Goal: Information Seeking & Learning: Learn about a topic

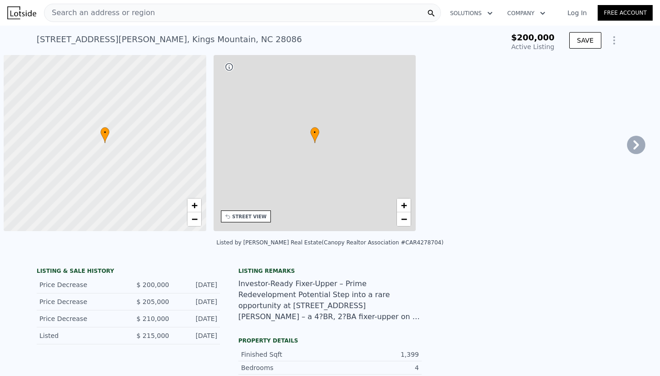
type input "-$ 212,212"
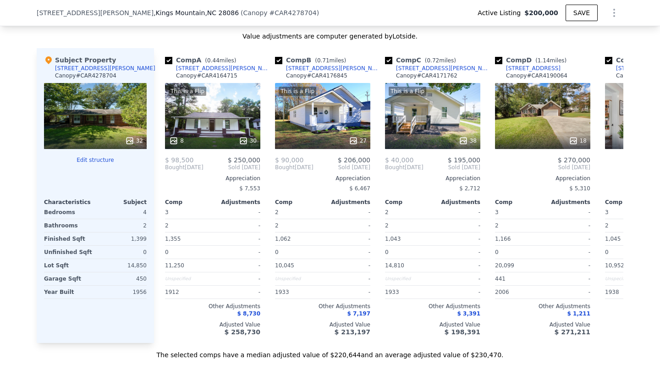
scroll to position [943, 0]
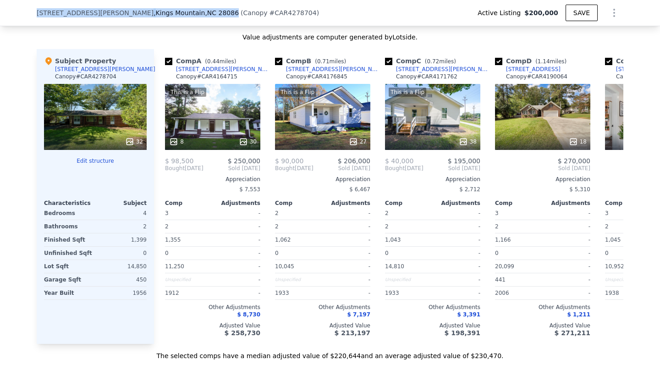
drag, startPoint x: 165, startPoint y: 11, endPoint x: 35, endPoint y: 14, distance: 130.1
click at [35, 14] on div "[STREET_ADDRESS][PERSON_NAME] ( Canopy # CAR4278704 ) Active Listing $200,000 S…" at bounding box center [330, 13] width 660 height 26
copy div "[STREET_ADDRESS][PERSON_NAME]"
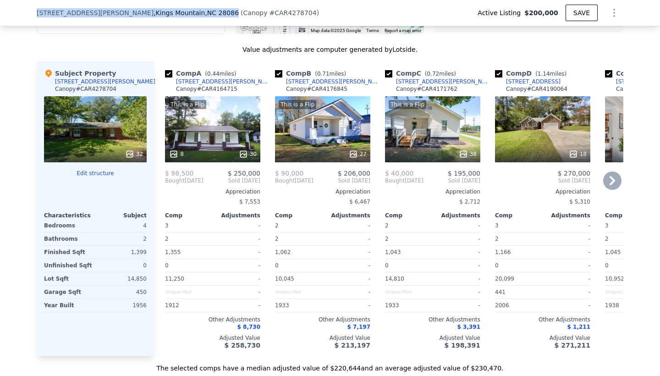
scroll to position [929, 0]
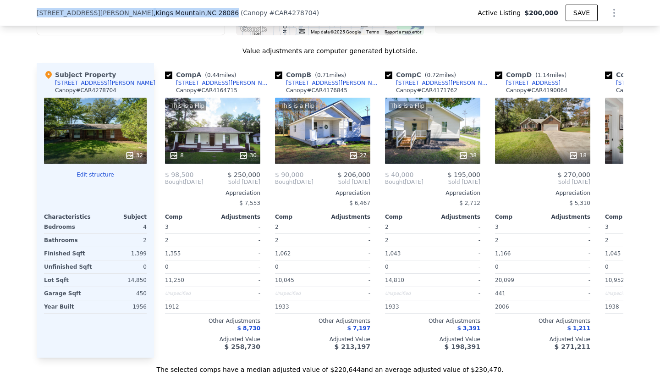
copy div "[STREET_ADDRESS][PERSON_NAME]"
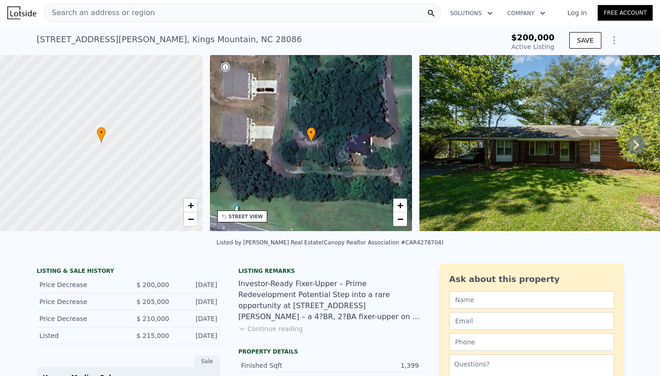
scroll to position [0, 0]
click at [131, 12] on span "Search an address or region" at bounding box center [99, 12] width 110 height 11
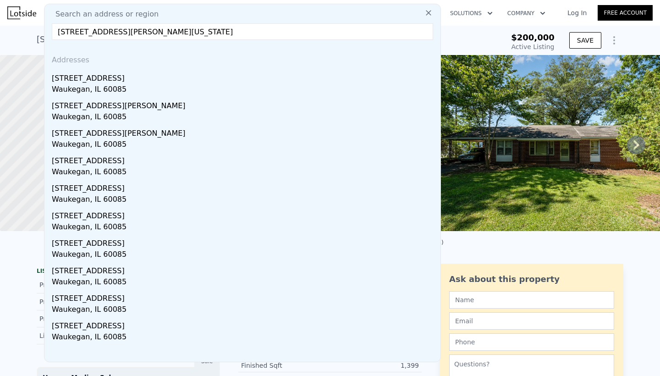
drag, startPoint x: 165, startPoint y: 30, endPoint x: 55, endPoint y: 31, distance: 109.9
click at [55, 31] on input "[STREET_ADDRESS][PERSON_NAME][US_STATE]" at bounding box center [242, 31] width 381 height 16
drag, startPoint x: 56, startPoint y: 31, endPoint x: 214, endPoint y: 39, distance: 158.3
click at [214, 39] on input "[STREET_ADDRESS][PERSON_NAME][US_STATE]" at bounding box center [242, 31] width 381 height 16
paste input "N [PERSON_NAME], [GEOGRAPHIC_DATA] 60085, [GEOGRAPHIC_DATA]"
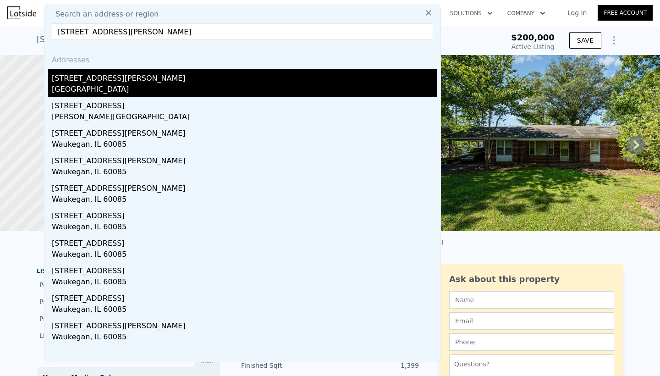
type input "[STREET_ADDRESS][PERSON_NAME]"
click at [125, 87] on div "[GEOGRAPHIC_DATA]" at bounding box center [244, 90] width 385 height 13
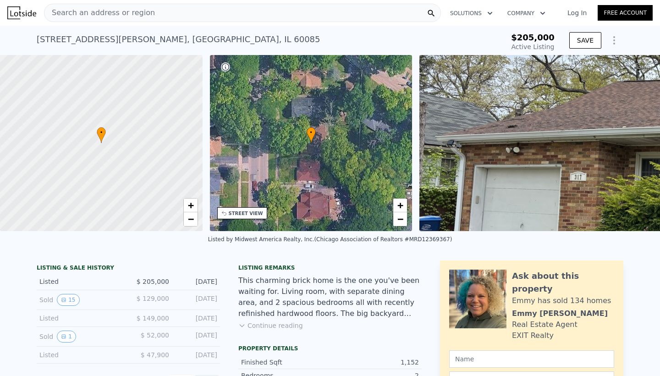
type input "-$ 218,323"
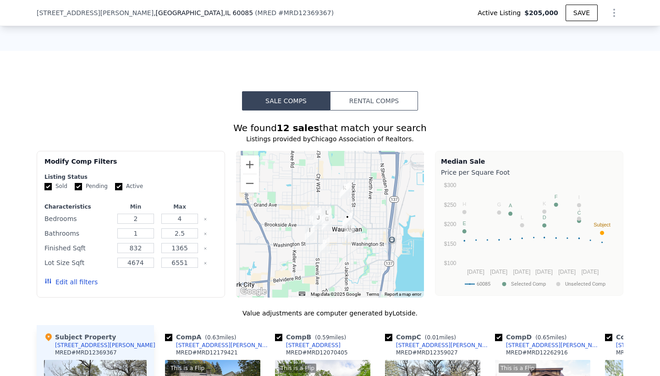
scroll to position [675, 0]
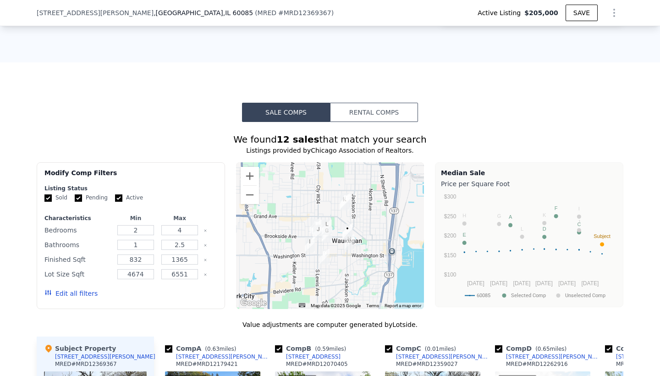
click at [361, 113] on button "Rental Comps" at bounding box center [374, 112] width 88 height 19
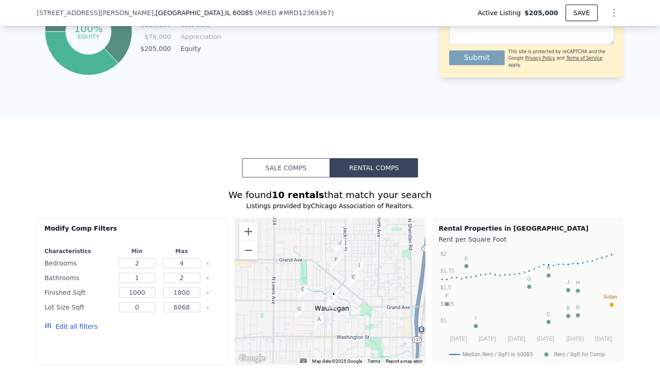
scroll to position [612, 0]
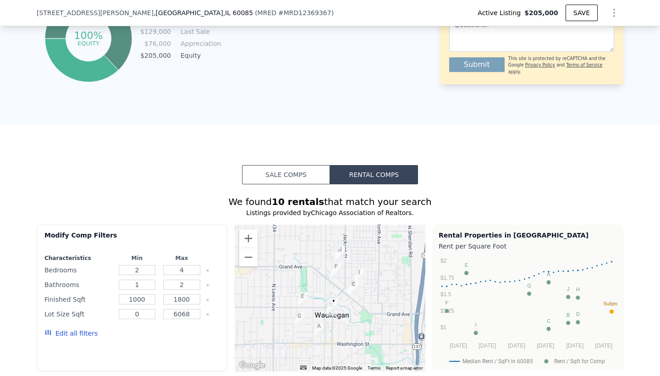
click at [302, 170] on button "Sale Comps" at bounding box center [286, 174] width 88 height 19
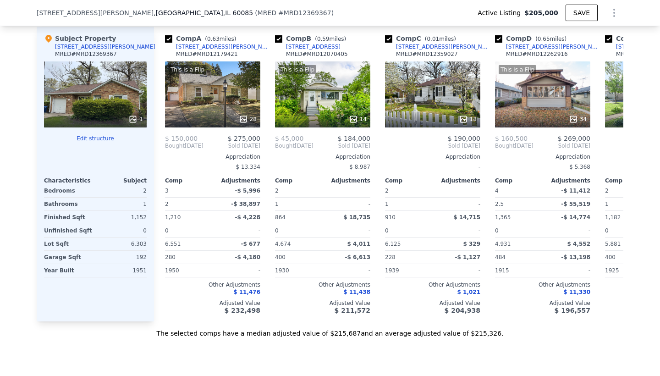
scroll to position [976, 0]
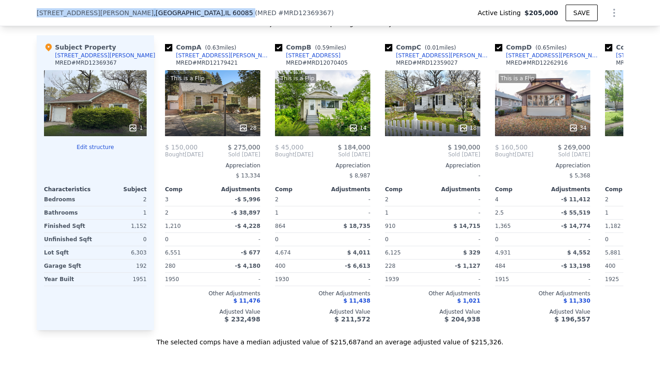
drag, startPoint x: 33, startPoint y: 11, endPoint x: 163, endPoint y: 16, distance: 129.2
click at [163, 16] on div "[STREET_ADDRESS][PERSON_NAME] ( MRED # MRD12369367 ) Active Listing $205,000 SA…" at bounding box center [330, 13] width 660 height 26
copy div "[STREET_ADDRESS][PERSON_NAME]"
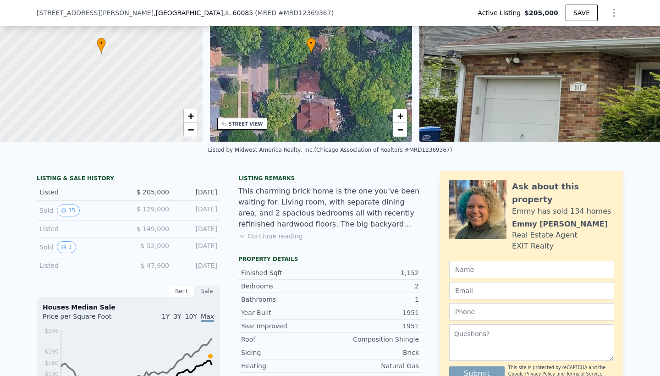
scroll to position [92, 0]
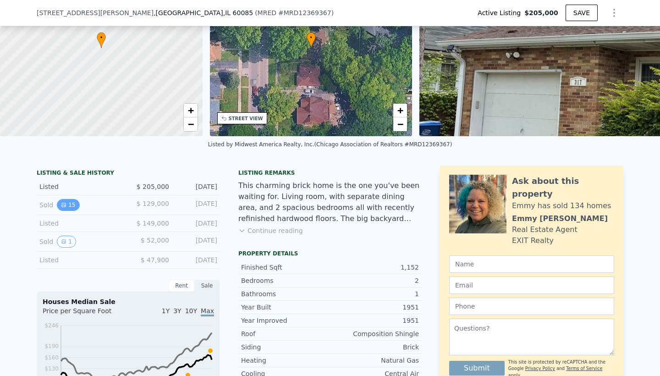
click at [66, 203] on icon "View historical data" at bounding box center [63, 204] width 5 height 5
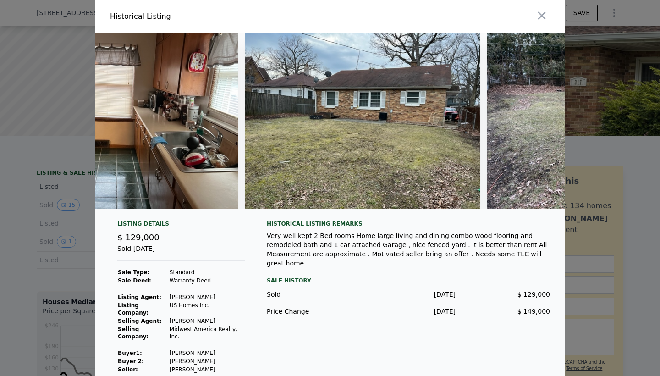
scroll to position [0, 2750]
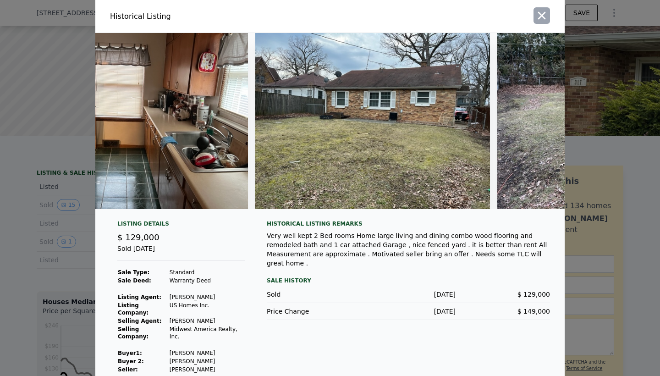
click at [544, 17] on icon "button" at bounding box center [541, 15] width 13 height 13
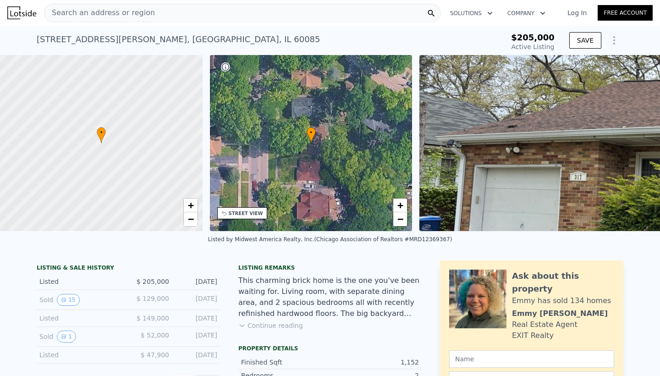
scroll to position [0, 0]
click at [133, 14] on span "Search an address or region" at bounding box center [99, 12] width 110 height 11
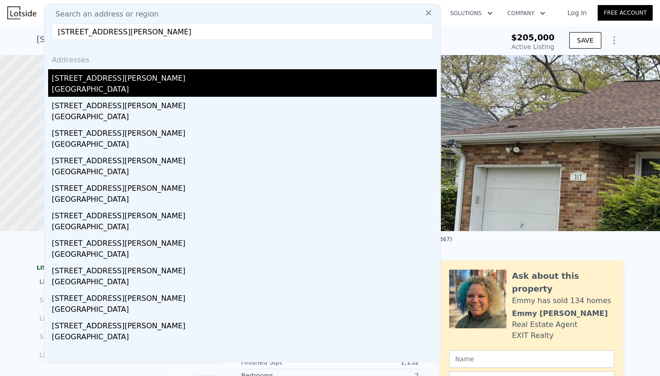
type input "[STREET_ADDRESS][PERSON_NAME]"
click at [109, 89] on div "[GEOGRAPHIC_DATA]" at bounding box center [244, 90] width 385 height 13
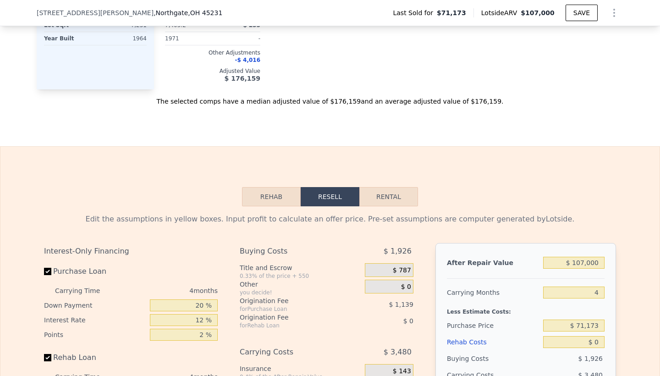
scroll to position [1141, 0]
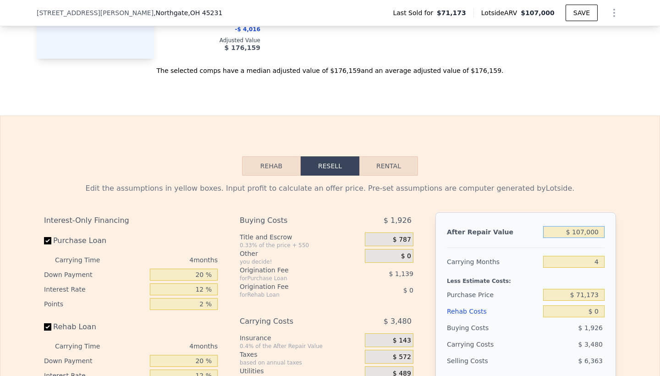
click at [600, 234] on input "$ 107,000" at bounding box center [573, 232] width 61 height 12
type input "$ 10,700"
type input "-$ 66,883"
type input "$ 1,070"
type input "-$ 75,976"
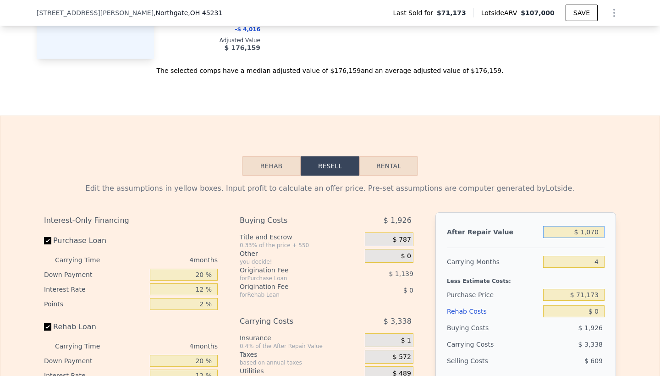
type input "$ 107"
type input "-$ 76,885"
type input "$ 10"
type input "-$ 76,976"
type input "$ 1"
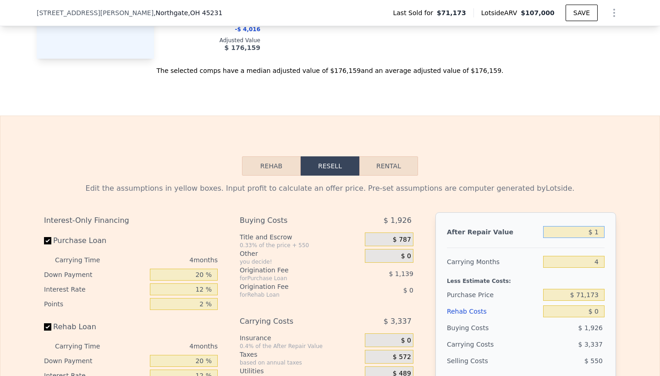
type input "-$ 76,985"
type input "$ 9"
type input "-$ 76,977"
type input "$ 95"
type input "-$ 76,895"
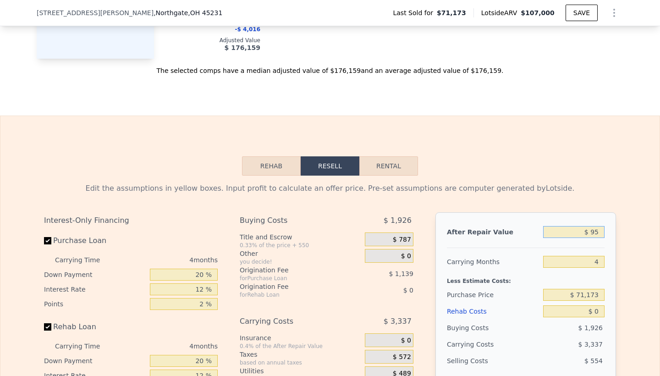
type input "$ 950"
type input "-$ 76,089"
type input "$ 9,500"
type input "-$ 68,017"
type input "$ 95,000"
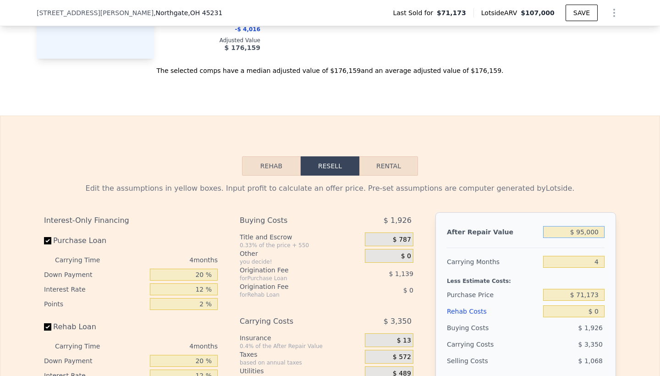
type input "$ 12,726"
type input "$ 9,500"
type input "-$ 68,017"
type input "$ 950"
type input "-$ 76,089"
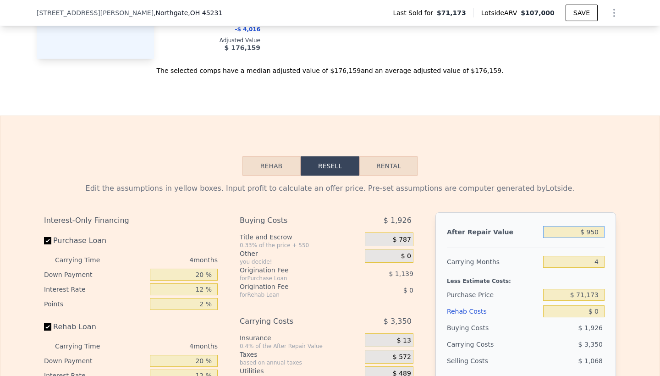
type input "$ 95"
type input "-$ 76,895"
type input "$ 9"
type input "-$ 76,977"
type input "$ 2"
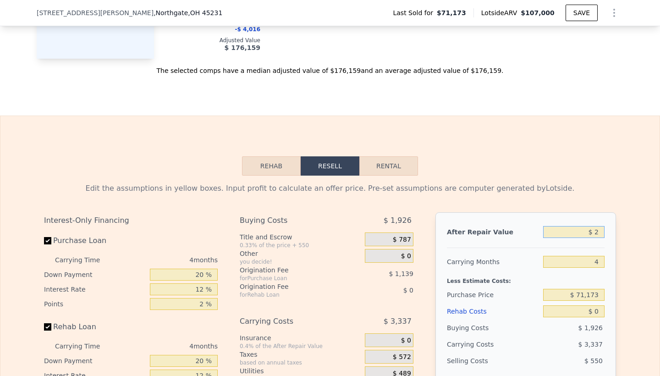
type input "-$ 76,984"
type input "$ 21"
type input "-$ 76,967"
type input "$ 210"
type input "-$ 76,787"
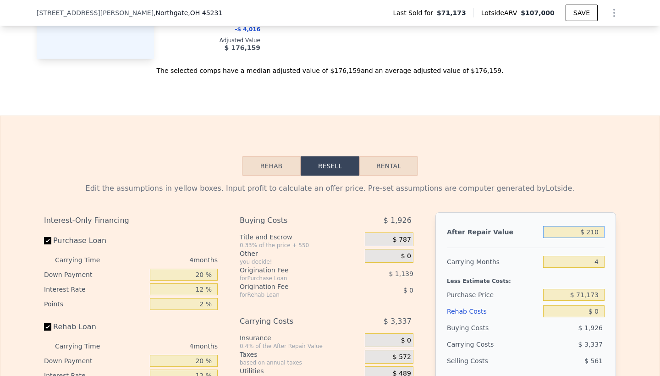
type input "$ 2,100"
type input "-$ 75,004"
type input "$ 21,000"
type input "-$ 57,155"
type input "$ 210,000"
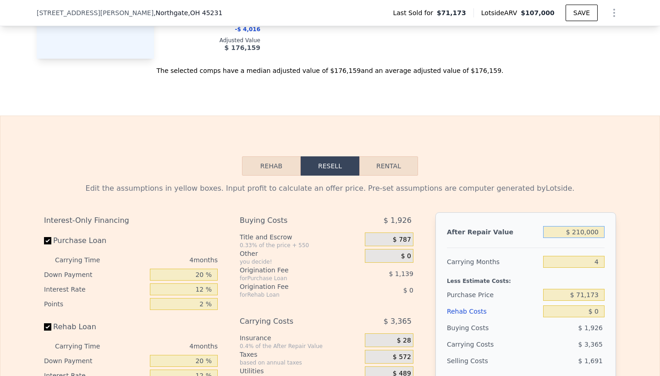
type input "$ 121,325"
click at [600, 295] on input "$ 71,173" at bounding box center [573, 295] width 61 height 12
type input "$ 7"
type input "$ 95,000"
type input "$ 96,274"
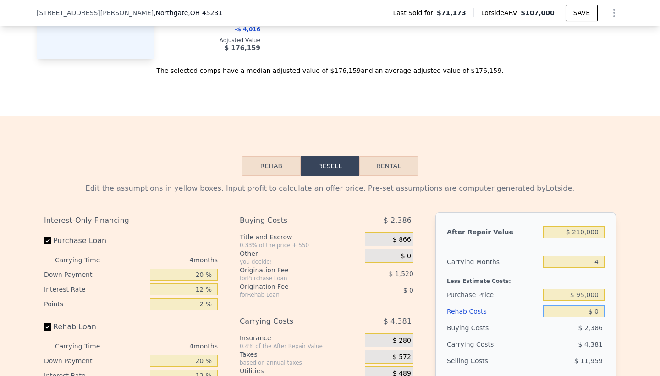
click at [601, 311] on input "$ 0" at bounding box center [573, 311] width 61 height 12
type input "$ 6"
type input "$ 96,268"
type input "$ 60"
type input "$ 96,213"
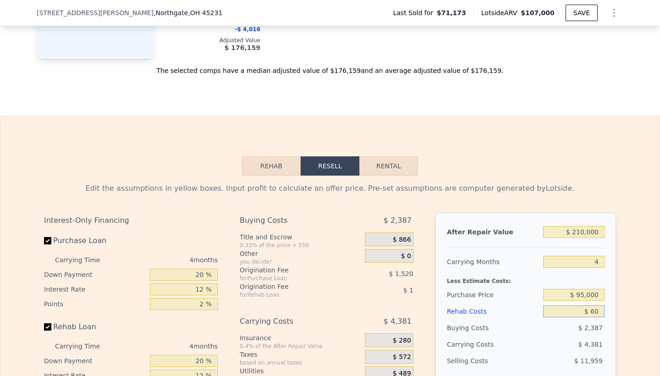
type input "$ 600"
type input "$ 95,644"
type input "$ 6,000"
type input "$ 89,986"
type input "$ 60,000"
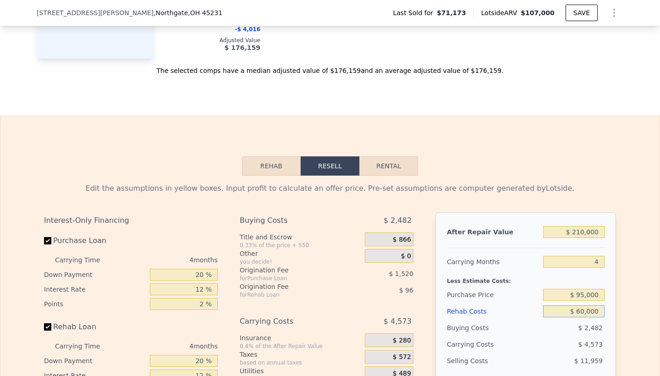
type input "$ 33,394"
click at [565, 350] on div "$ 6,301" at bounding box center [556, 344] width 97 height 16
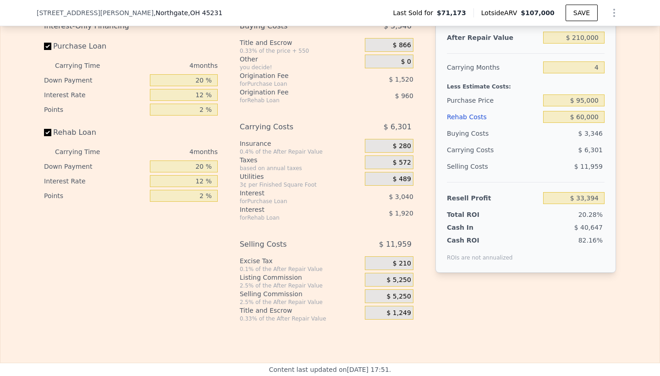
scroll to position [1336, 0]
type input "$ 107,000"
type input "$ 0"
type input "$ 24,058"
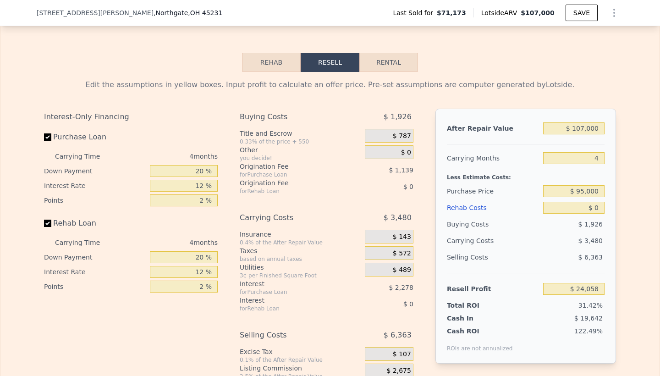
scroll to position [1237, 0]
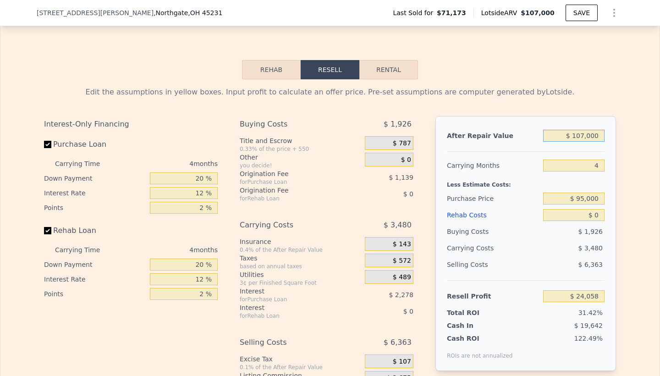
click at [584, 136] on input "$ 107,000" at bounding box center [573, 136] width 61 height 12
type input "$ 10,000"
type input "-$ 67,542"
type input "$ 1,000"
type input "-$ 76,041"
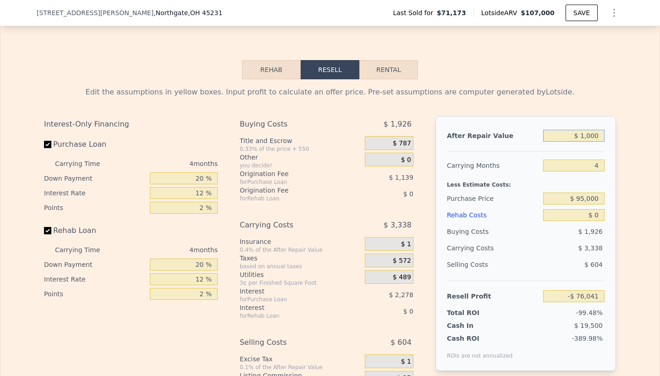
type input "$ 11,000"
type input "-$ 66,599"
type input "$ 110,000"
type input "$ 26,891"
click at [583, 164] on input "4" at bounding box center [573, 165] width 61 height 12
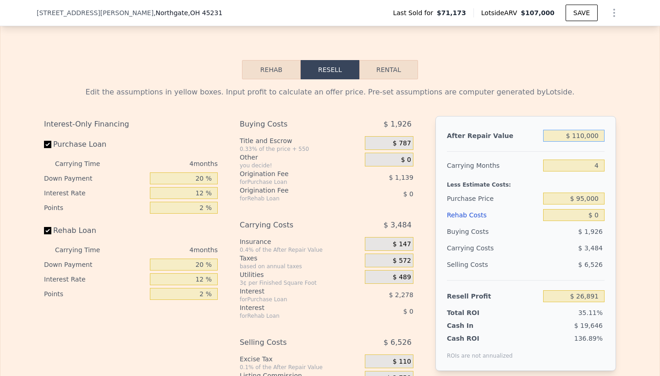
click at [580, 136] on input "$ 110,000" at bounding box center [573, 136] width 61 height 12
type input "$ 10,000"
type input "-$ 67,542"
type input "$ 0000"
type input "-$ 76,986"
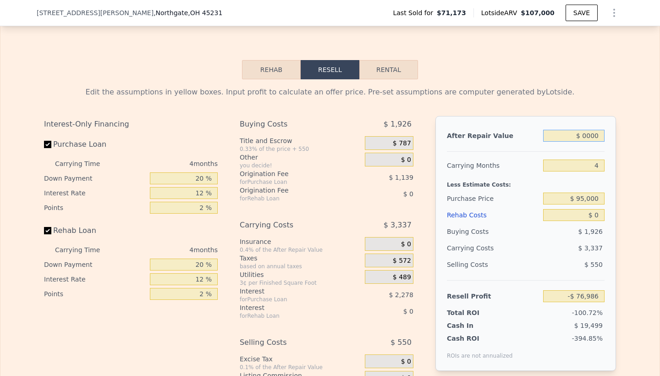
type input "$ 20,000"
type input "-$ 58,100"
type input "$ 220,000"
type input "$ 130,768"
type input "$ 220,000"
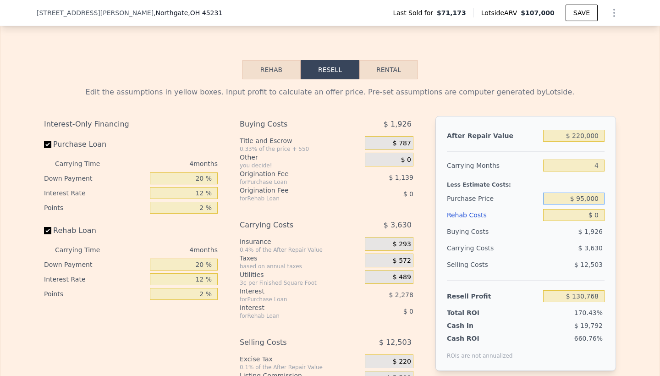
click at [584, 200] on input "$ 95,000" at bounding box center [573, 198] width 61 height 12
type input "$ 110,000"
type input "$ 89,947"
click at [599, 217] on input "$ 0" at bounding box center [573, 215] width 61 height 12
type input "$ 6"
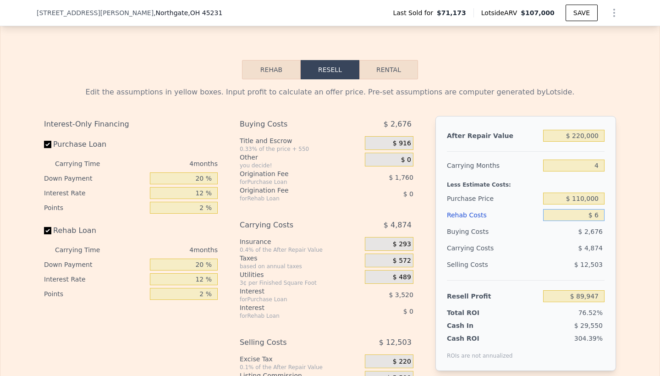
type input "$ 89,941"
type input "$ 60"
type input "$ 89,886"
type input "$ 600"
type input "$ 89,317"
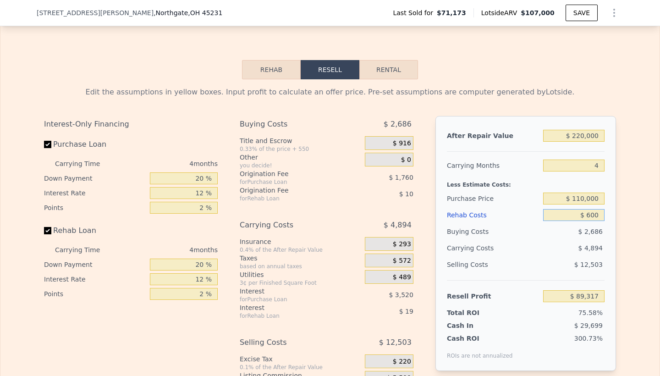
type input "$ 6,000"
type input "$ 83,659"
type input "$ 60,000"
type input "$ 27,067"
click at [564, 200] on input "$ 110,000" at bounding box center [573, 198] width 61 height 12
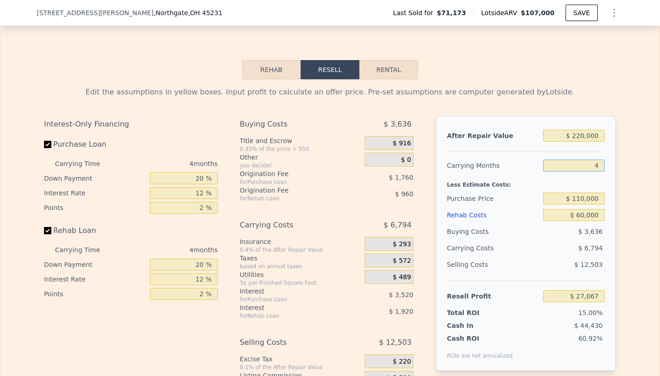
click at [565, 167] on input "4" at bounding box center [573, 165] width 61 height 12
click at [581, 137] on input "$ 220,000" at bounding box center [573, 136] width 61 height 12
type input "$ 20,000"
type input "-$ 161,801"
type input "$ 210,000"
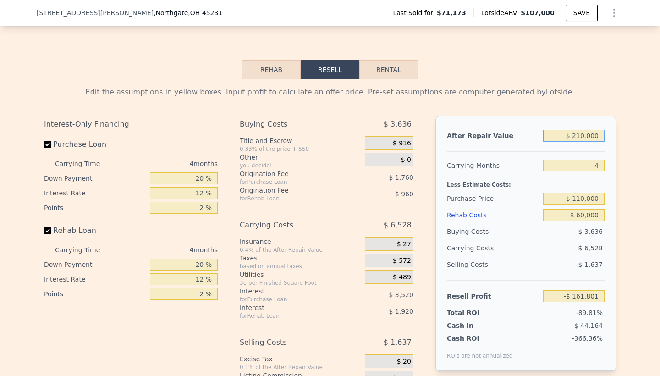
type input "$ 17,624"
click at [569, 167] on input "4" at bounding box center [573, 165] width 61 height 12
click at [585, 136] on input "$ 210,000" at bounding box center [573, 136] width 61 height 12
type input "$ 21,000"
type input "-$ 160,856"
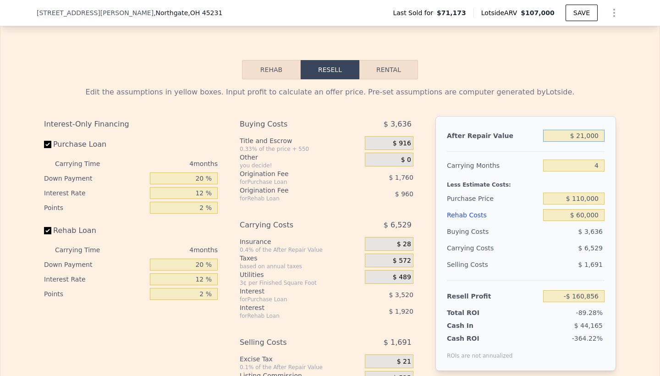
type input "$ 215,000"
type input "$ 22,345"
type input "$ 215,000"
click at [584, 162] on input "4" at bounding box center [573, 165] width 61 height 12
click at [567, 200] on input "$ 110,000" at bounding box center [573, 198] width 61 height 12
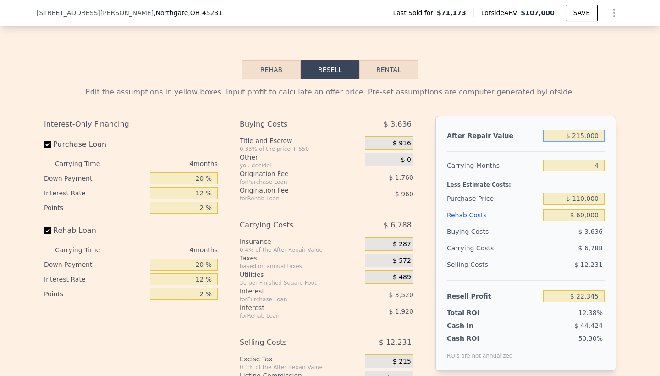
click at [558, 136] on input "$ 215,000" at bounding box center [573, 136] width 61 height 12
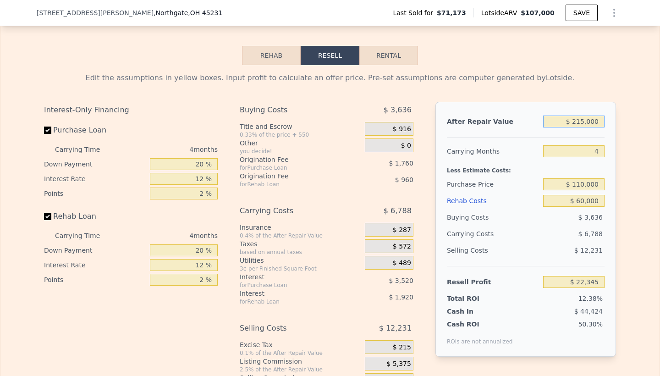
scroll to position [1250, 0]
